Goal: Task Accomplishment & Management: Complete application form

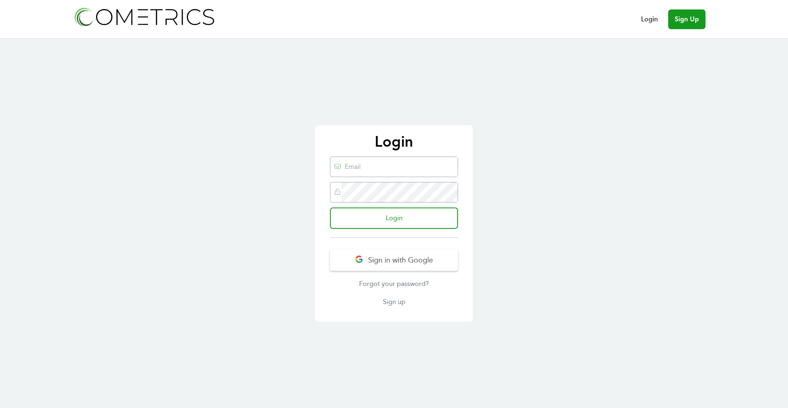
click at [250, 304] on div "Login Login Sign in with Google Forgot your password? Sign up" at bounding box center [394, 223] width 788 height 369
click at [402, 305] on link "Sign up" at bounding box center [394, 302] width 128 height 10
